Goal: Transaction & Acquisition: Purchase product/service

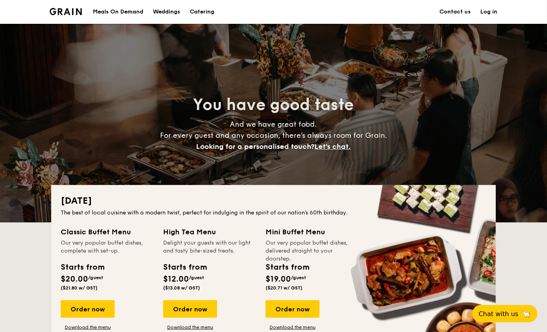
scroll to position [40, 0]
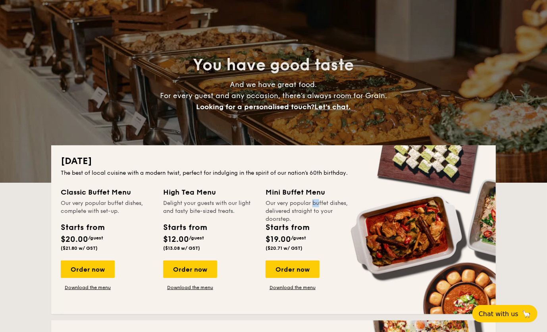
drag, startPoint x: 292, startPoint y: 205, endPoint x: 299, endPoint y: 205, distance: 6.7
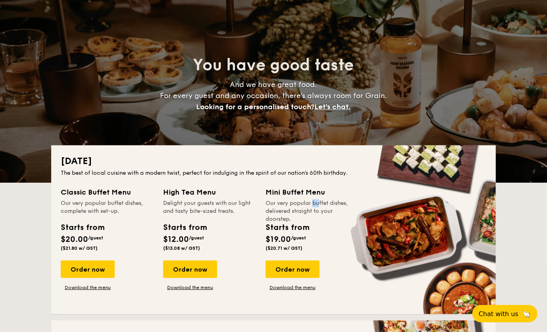
click at [299, 205] on div "Our very popular buffet dishes, delivered straight to your doorstep." at bounding box center [312, 207] width 93 height 16
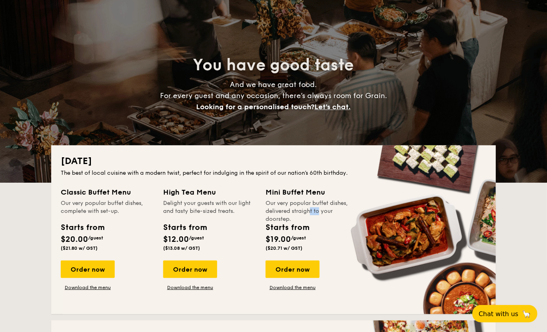
drag, startPoint x: 299, startPoint y: 205, endPoint x: 301, endPoint y: 214, distance: 9.4
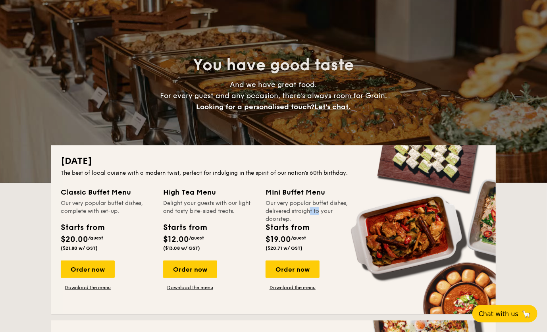
click at [301, 214] on div "Our very popular buffet dishes, delivered straight to your doorstep." at bounding box center [312, 207] width 93 height 16
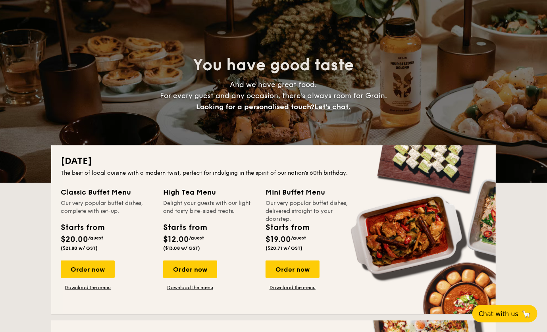
drag, startPoint x: 301, startPoint y: 214, endPoint x: 277, endPoint y: 208, distance: 25.4
click at [277, 208] on div "Our very popular buffet dishes, delivered straight to your doorstep." at bounding box center [312, 207] width 93 height 16
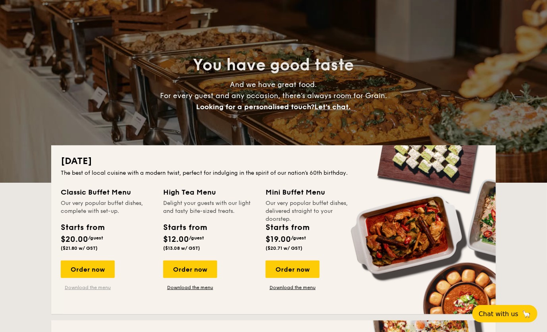
click at [81, 284] on link "Download the menu" at bounding box center [88, 287] width 54 height 6
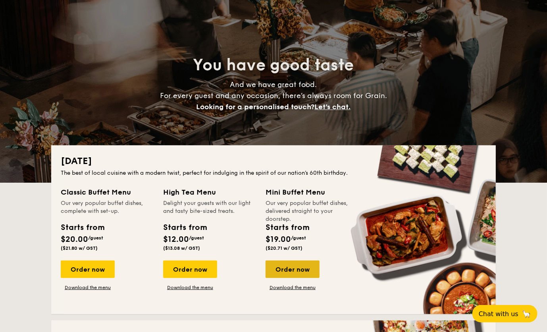
click at [293, 266] on div "Order now" at bounding box center [293, 268] width 54 height 17
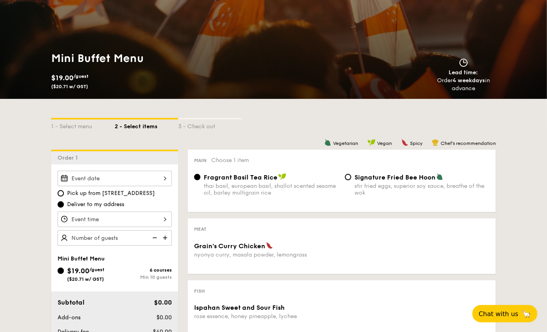
scroll to position [79, 0]
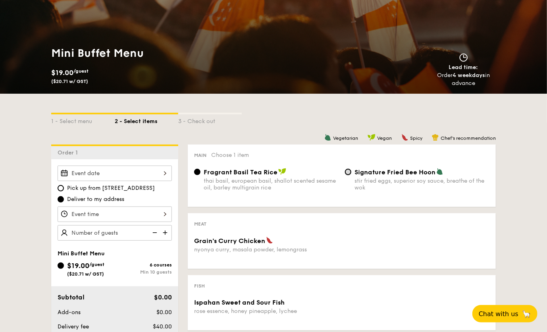
click at [347, 170] on input "Signature Fried Bee Hoon stir fried eggs, superior soy sauce, breathe of the wok" at bounding box center [348, 172] width 6 height 6
radio input "true"
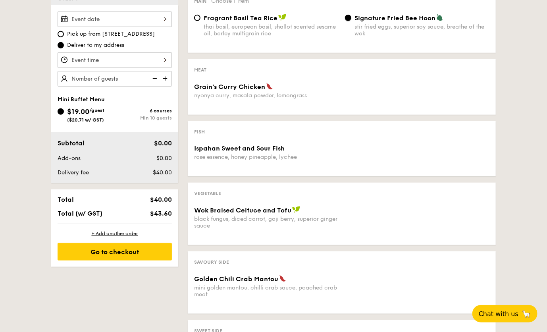
scroll to position [238, 0]
